Goal: Task Accomplishment & Management: Manage account settings

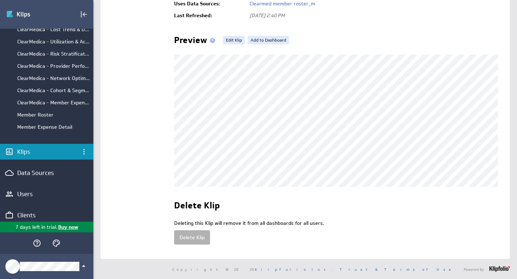
scroll to position [65, 0]
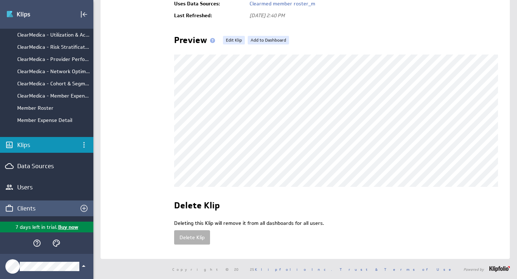
click at [28, 206] on div "Clients" at bounding box center [40, 209] width 47 height 8
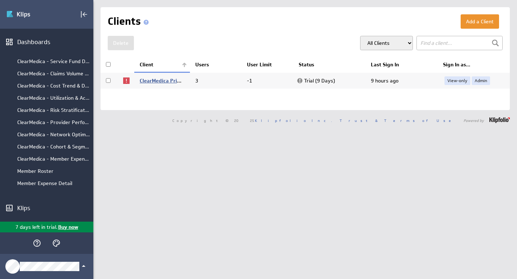
click at [168, 80] on link "ClearMedica Primary Care" at bounding box center [171, 81] width 62 height 6
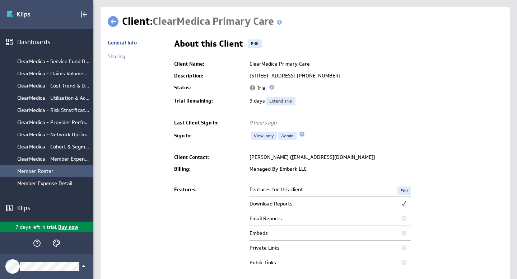
click at [41, 172] on div "Member Roster" at bounding box center [53, 171] width 73 height 6
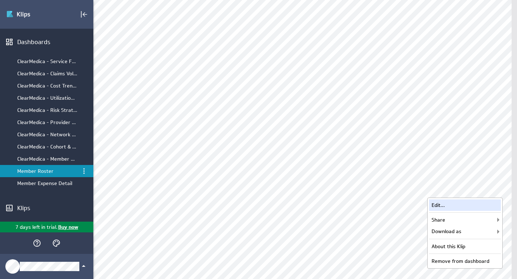
click at [455, 207] on div "Edit..." at bounding box center [465, 205] width 72 height 11
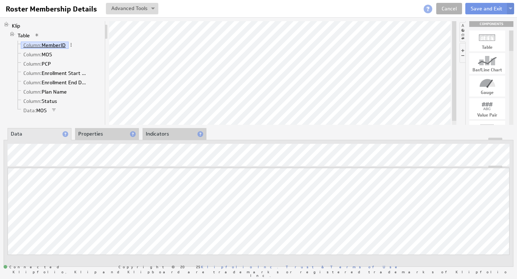
click at [59, 45] on link "Column: MemberID" at bounding box center [45, 45] width 48 height 7
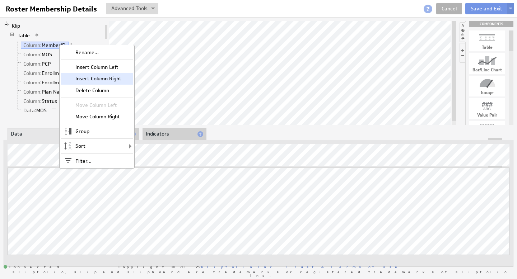
click at [82, 75] on div "Insert Column Right" at bounding box center [97, 78] width 72 height 11
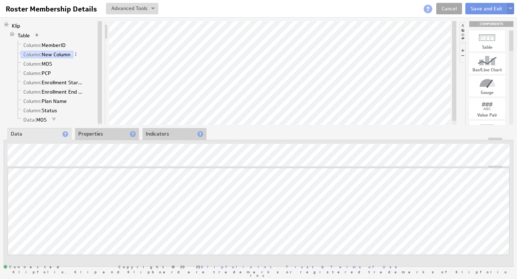
click at [450, 11] on link "Cancel" at bounding box center [449, 8] width 26 height 11
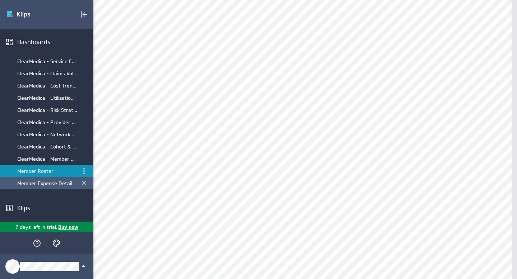
click at [41, 183] on div "Member Expense Detail" at bounding box center [47, 183] width 60 height 6
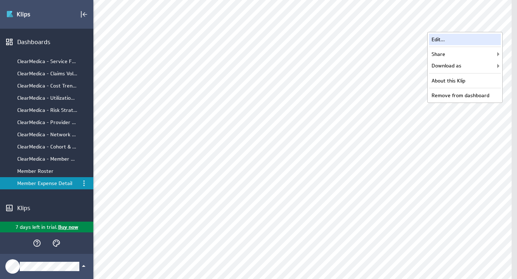
click at [458, 39] on div "Edit..." at bounding box center [465, 39] width 72 height 11
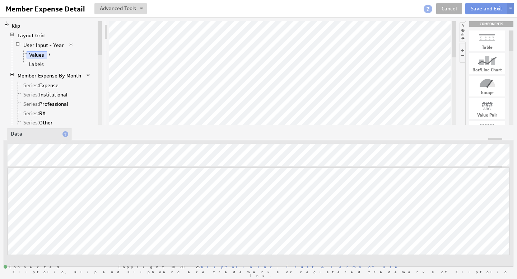
click at [450, 87] on div at bounding box center [282, 73] width 347 height 104
drag, startPoint x: 455, startPoint y: 86, endPoint x: 455, endPoint y: 93, distance: 7.2
click at [455, 91] on div at bounding box center [454, 92] width 4 height 36
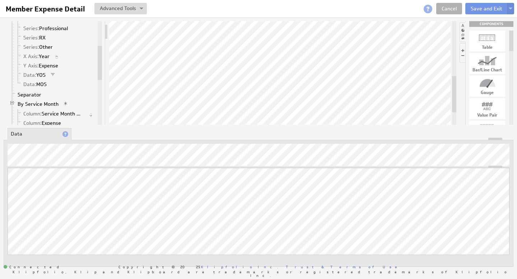
drag, startPoint x: 100, startPoint y: 47, endPoint x: 96, endPoint y: 71, distance: 25.1
click at [96, 71] on div "Klip Layout Grid User Input - Year Values Labels Member Expense By Month Series…" at bounding box center [53, 73] width 98 height 104
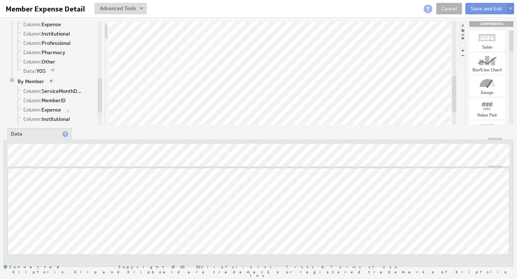
drag, startPoint x: 99, startPoint y: 65, endPoint x: 93, endPoint y: 101, distance: 36.1
click at [93, 101] on div "Klip Layout Grid User Input - Year Values Labels Member Expense By Month Series…" at bounding box center [53, 73] width 98 height 104
click at [50, 90] on link "Column: MemberID" at bounding box center [45, 90] width 48 height 7
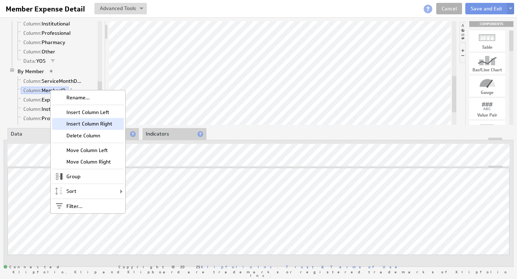
click at [77, 121] on div "Insert Column Right" at bounding box center [88, 123] width 72 height 11
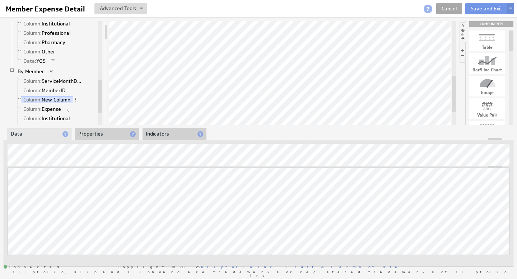
click at [447, 7] on link "Cancel" at bounding box center [449, 8] width 26 height 11
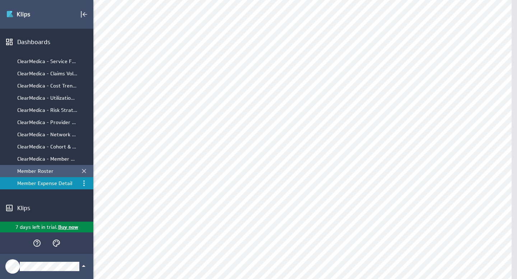
click at [31, 172] on div "Member Roster" at bounding box center [47, 171] width 60 height 6
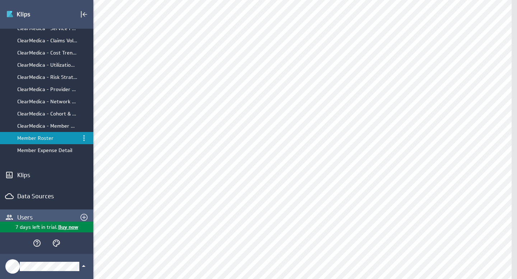
scroll to position [63, 0]
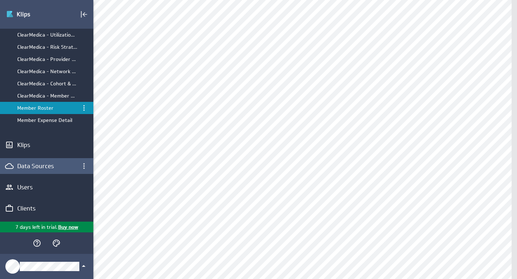
click at [41, 168] on div "Data Sources" at bounding box center [46, 166] width 59 height 8
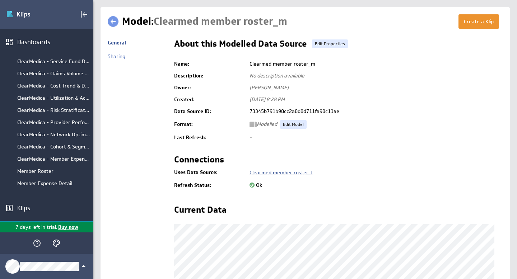
click at [289, 174] on link "Clearmed member roster_t" at bounding box center [282, 172] width 64 height 6
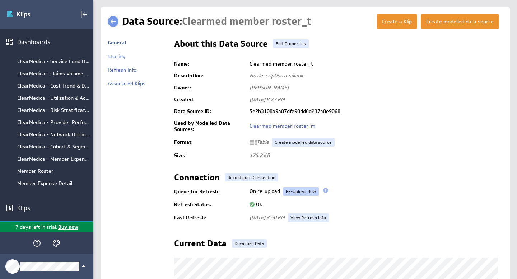
click at [305, 193] on link "Re-Upload Now" at bounding box center [301, 191] width 36 height 9
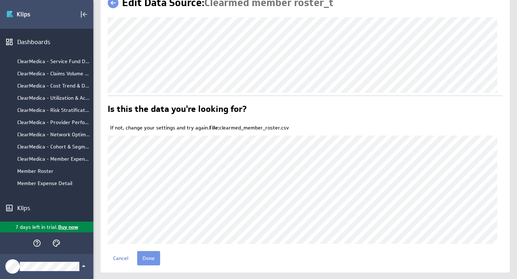
scroll to position [32, 0]
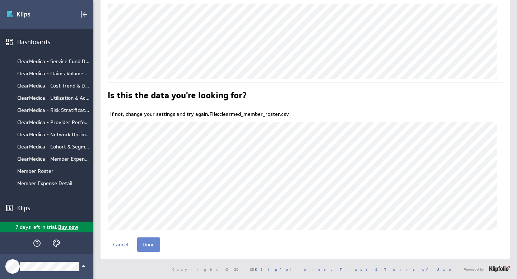
click at [155, 241] on input "Done" at bounding box center [148, 245] width 23 height 14
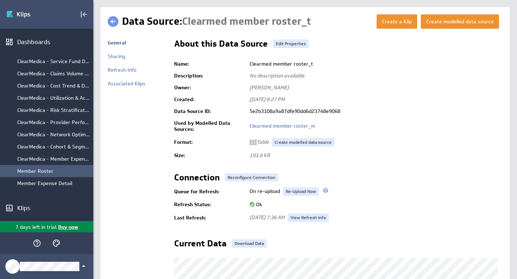
click at [39, 173] on div "Member Roster" at bounding box center [53, 171] width 73 height 6
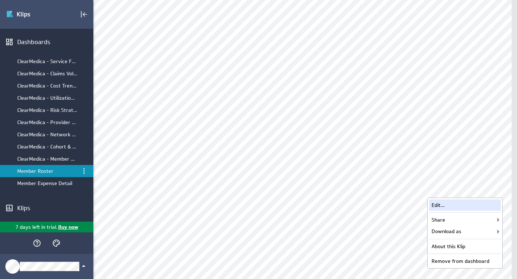
click at [467, 204] on div "Edit..." at bounding box center [465, 205] width 72 height 11
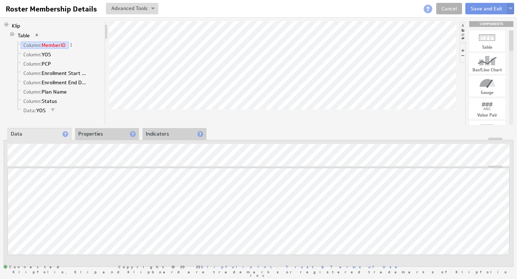
drag, startPoint x: 52, startPoint y: 45, endPoint x: 72, endPoint y: 60, distance: 25.1
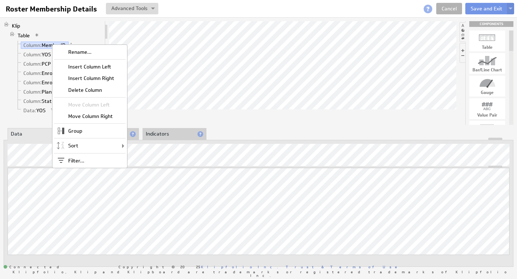
click at [104, 79] on div "Insert Column Right" at bounding box center [90, 78] width 72 height 11
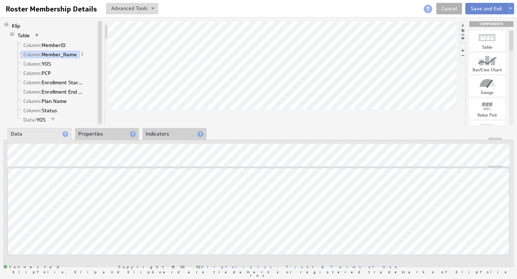
click at [487, 9] on button "Save and Exit" at bounding box center [486, 8] width 42 height 11
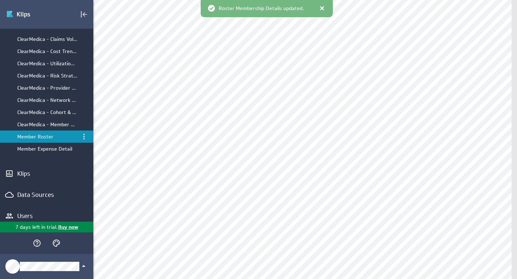
scroll to position [63, 0]
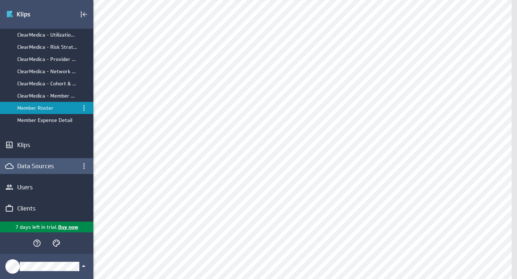
click at [38, 167] on div "Data Sources" at bounding box center [46, 166] width 59 height 8
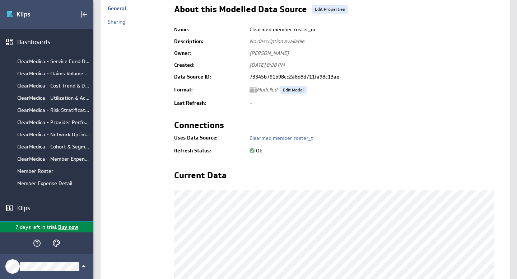
scroll to position [34, 0]
click at [290, 92] on link "Edit Model" at bounding box center [293, 90] width 27 height 9
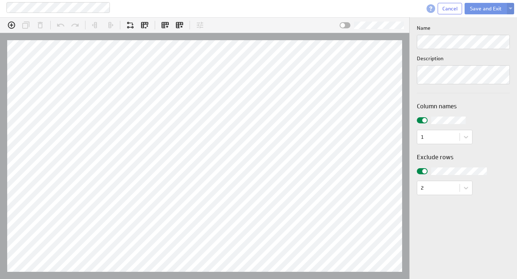
scroll to position [22, 440]
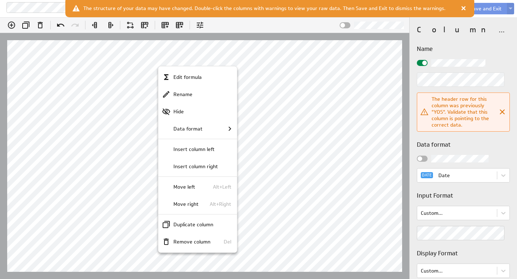
click at [122, 64] on div at bounding box center [258, 139] width 517 height 279
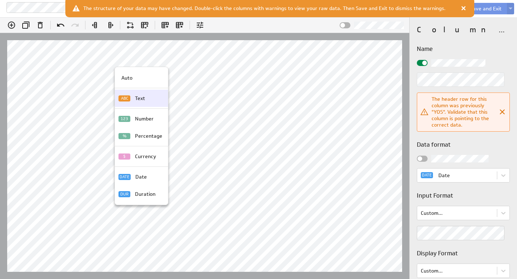
click at [137, 98] on p "Text" at bounding box center [140, 99] width 10 height 8
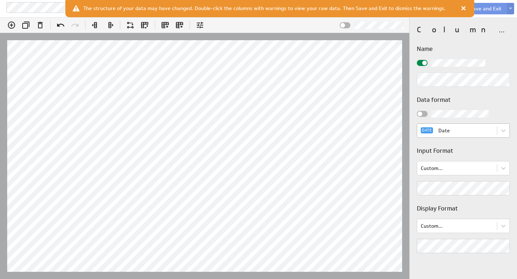
click at [457, 129] on body "Clearmed member roster_m Cancel Save and Exit (no message) Edit formula: PCP_Na…" at bounding box center [258, 139] width 517 height 279
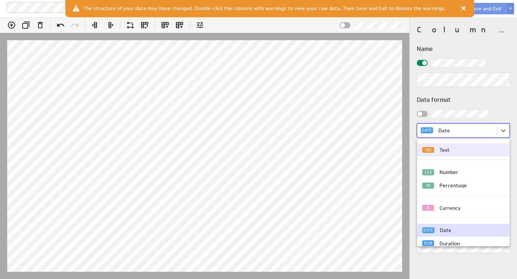
click at [452, 148] on div "ABC Text" at bounding box center [463, 150] width 82 height 6
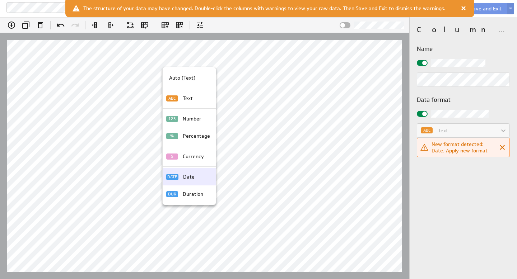
click at [194, 180] on div "Date" at bounding box center [195, 177] width 30 height 8
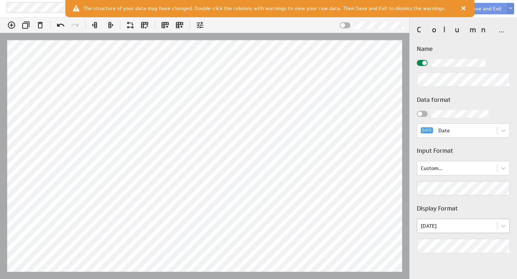
click at [455, 226] on body "Clearmed member roster_m Cancel Save and Exit (no message) Edit formula: Enroll…" at bounding box center [258, 139] width 517 height 279
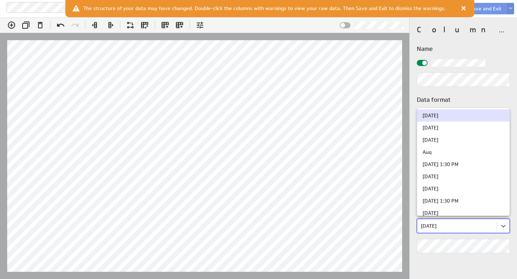
scroll to position [261, 0]
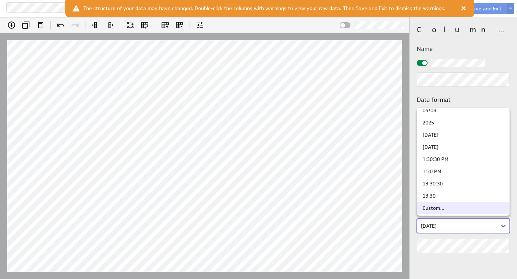
click at [443, 209] on div "Custom..." at bounding box center [434, 208] width 22 height 5
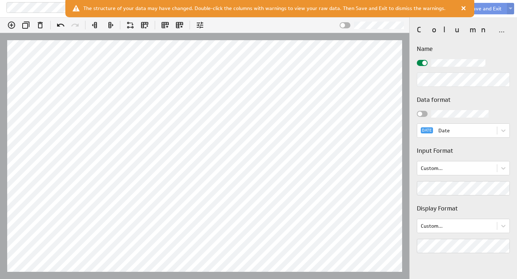
click at [403, 239] on div "Edit formula: EnrollmentEndDate Insert @G:G Hints: Enter = Apply , Shift + Ente…" at bounding box center [258, 148] width 517 height 262
click at [446, 263] on div "Column properties Name Data format DATE Date Input Format Custom... Display For…" at bounding box center [463, 148] width 107 height 262
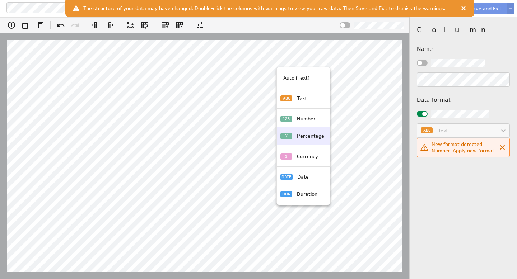
click at [298, 101] on p "Text" at bounding box center [302, 99] width 10 height 8
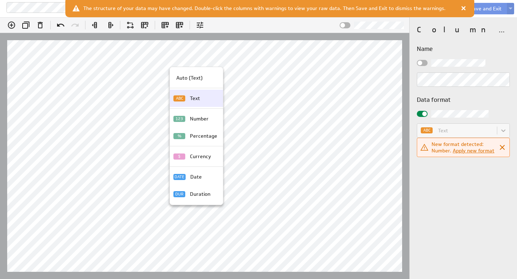
click at [195, 100] on p "Text" at bounding box center [195, 99] width 10 height 8
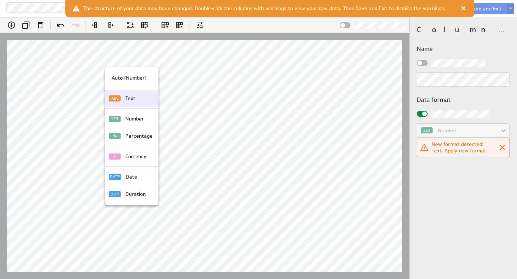
click at [126, 95] on p "Text" at bounding box center [130, 99] width 10 height 8
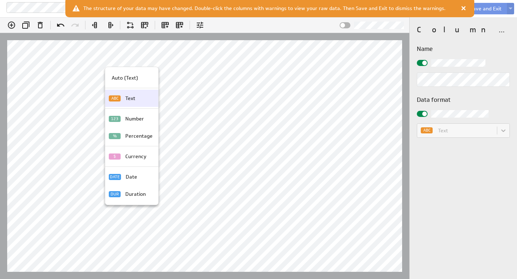
click at [131, 99] on p "Text" at bounding box center [130, 99] width 10 height 8
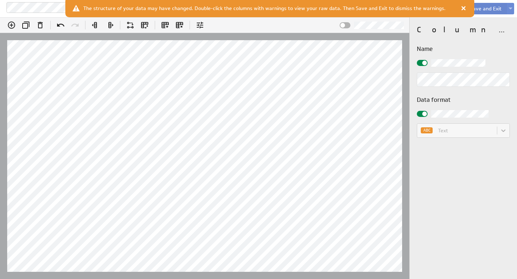
click at [479, 6] on button "Save and Exit" at bounding box center [486, 8] width 42 height 11
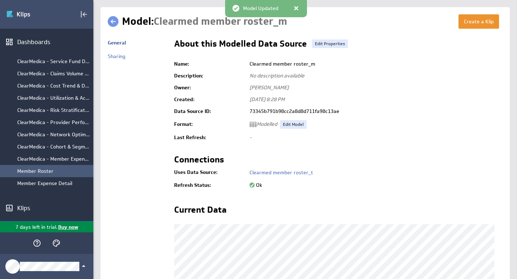
click at [35, 175] on div "Member Roster" at bounding box center [53, 171] width 73 height 6
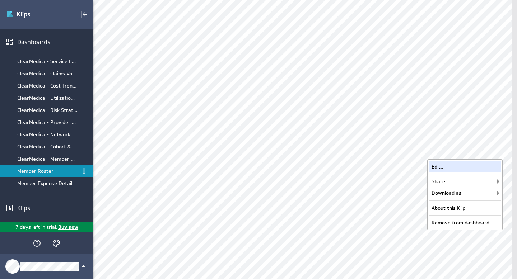
click at [464, 164] on div "Edit..." at bounding box center [465, 166] width 72 height 11
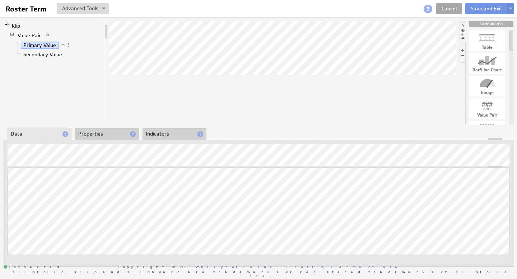
click at [452, 10] on link "Cancel" at bounding box center [449, 8] width 26 height 11
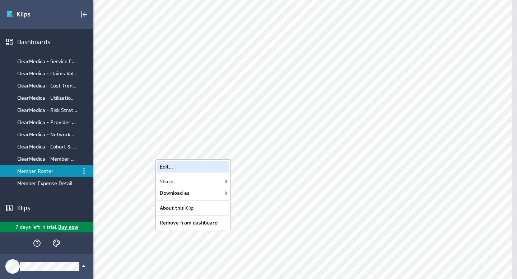
click at [206, 168] on div "Edit..." at bounding box center [193, 166] width 72 height 11
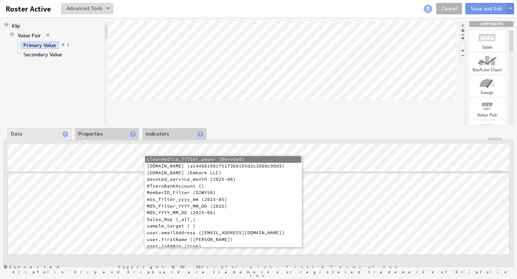
click at [206, 213] on li "MOS_YYYY_MM_DD (2025-08)" at bounding box center [223, 213] width 156 height 7
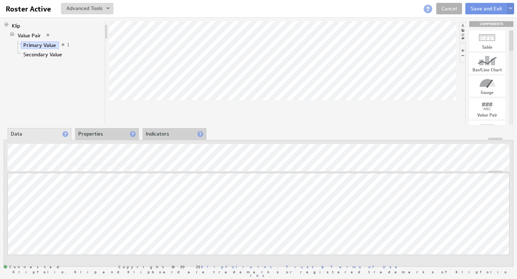
click at [100, 134] on li "Properties" at bounding box center [107, 134] width 64 height 12
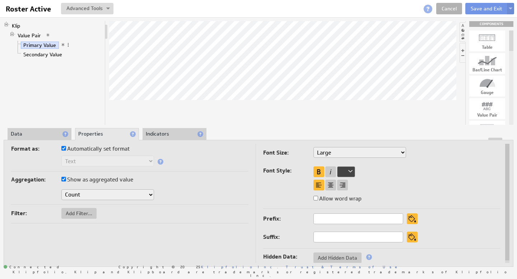
click at [41, 134] on li "Data" at bounding box center [40, 134] width 64 height 12
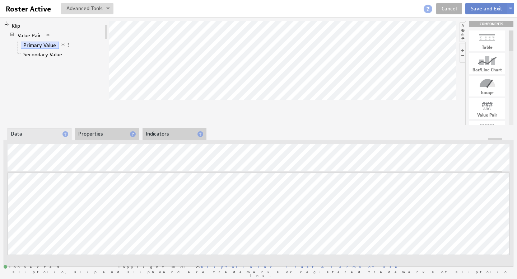
click at [479, 8] on button "Save and Exit" at bounding box center [486, 8] width 42 height 11
